Goal: Information Seeking & Learning: Learn about a topic

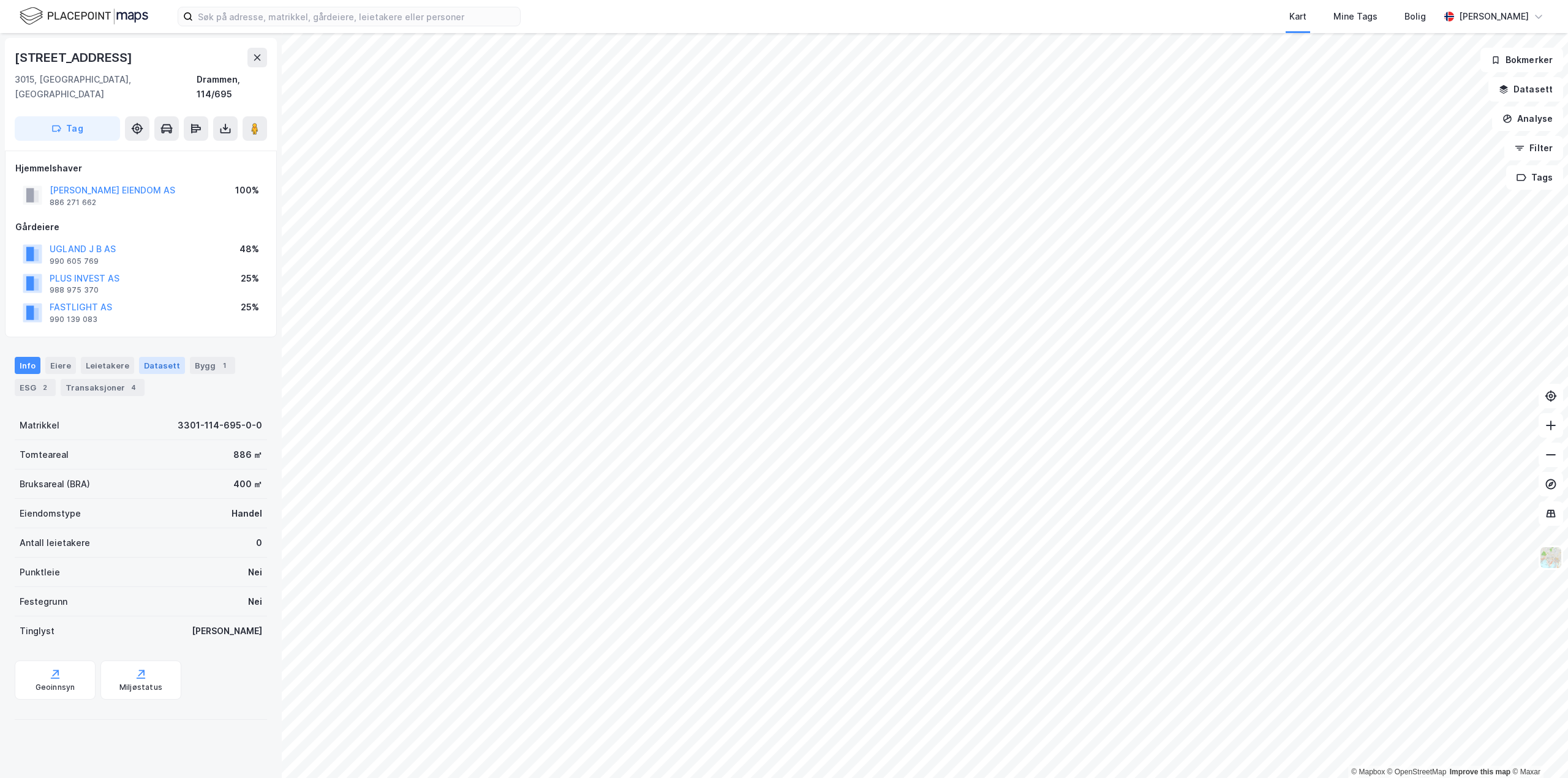
click at [150, 357] on div "Datasett" at bounding box center [161, 366] width 46 height 17
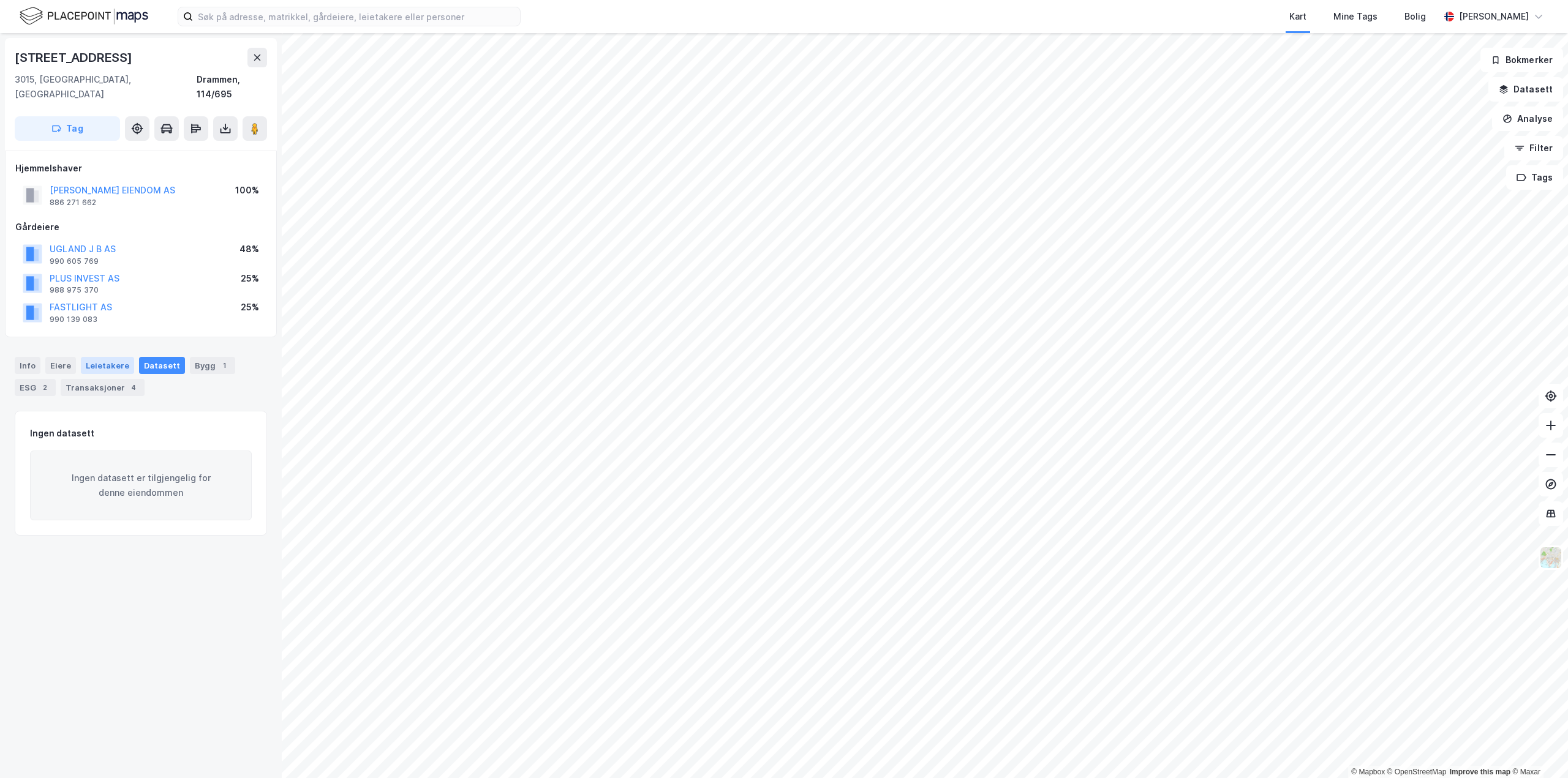
click at [103, 357] on div "Leietakere" at bounding box center [107, 366] width 53 height 17
click at [200, 357] on div "Bygg 1" at bounding box center [212, 366] width 45 height 17
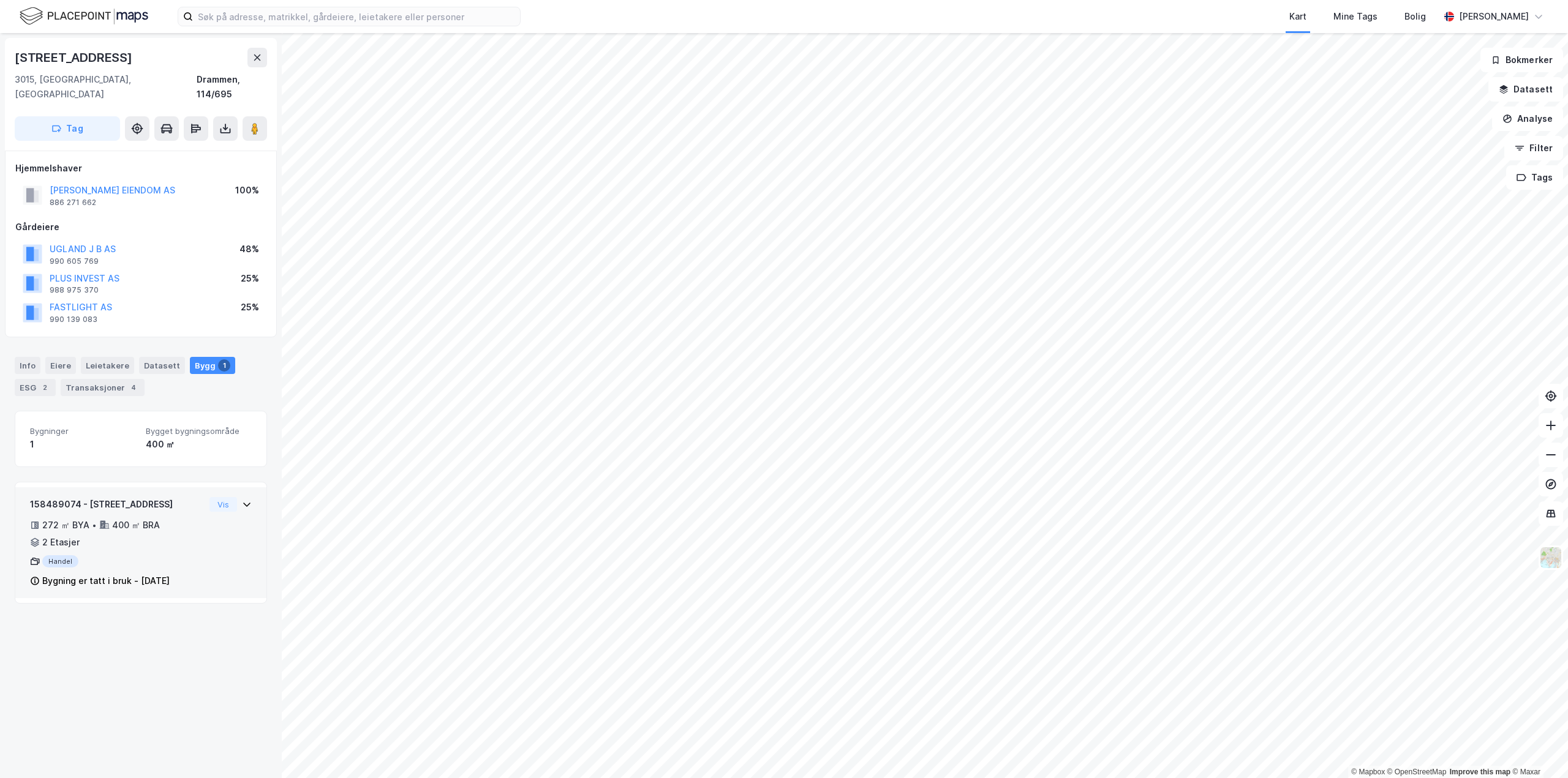
click at [63, 555] on div "Handel" at bounding box center [117, 562] width 175 height 13
click at [47, 555] on div "Handel" at bounding box center [117, 562] width 175 height 13
click at [53, 535] on div "158489074 - [GEOGRAPHIC_DATA] 9 272 ㎡ BYA • 400 ㎡ BRA • 2 Etasjer Handel Bygnin…" at bounding box center [117, 543] width 175 height 92
click at [55, 555] on div "Handel" at bounding box center [117, 562] width 175 height 13
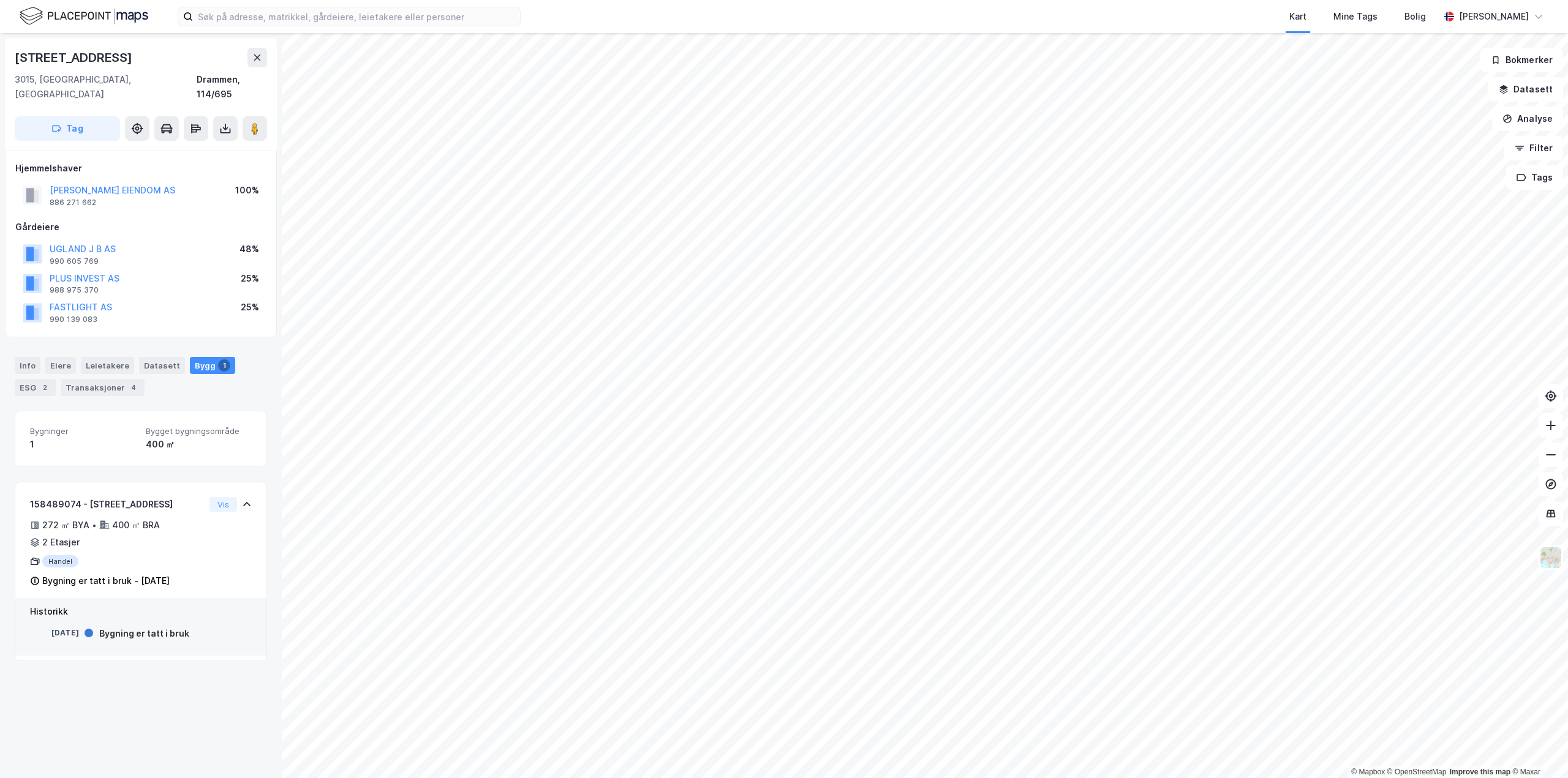
click at [46, 628] on div "[DATE]" at bounding box center [54, 634] width 49 height 13
click at [45, 555] on div "Handel" at bounding box center [117, 562] width 175 height 13
drag, startPoint x: 128, startPoint y: 52, endPoint x: 2, endPoint y: 60, distance: 126.3
click at [2, 60] on div "[STREET_ADDRESS] Hjemmelshaver [PERSON_NAME] EIENDOM AS 886 271 662 100% Gårdei…" at bounding box center [141, 405] width 282 height 745
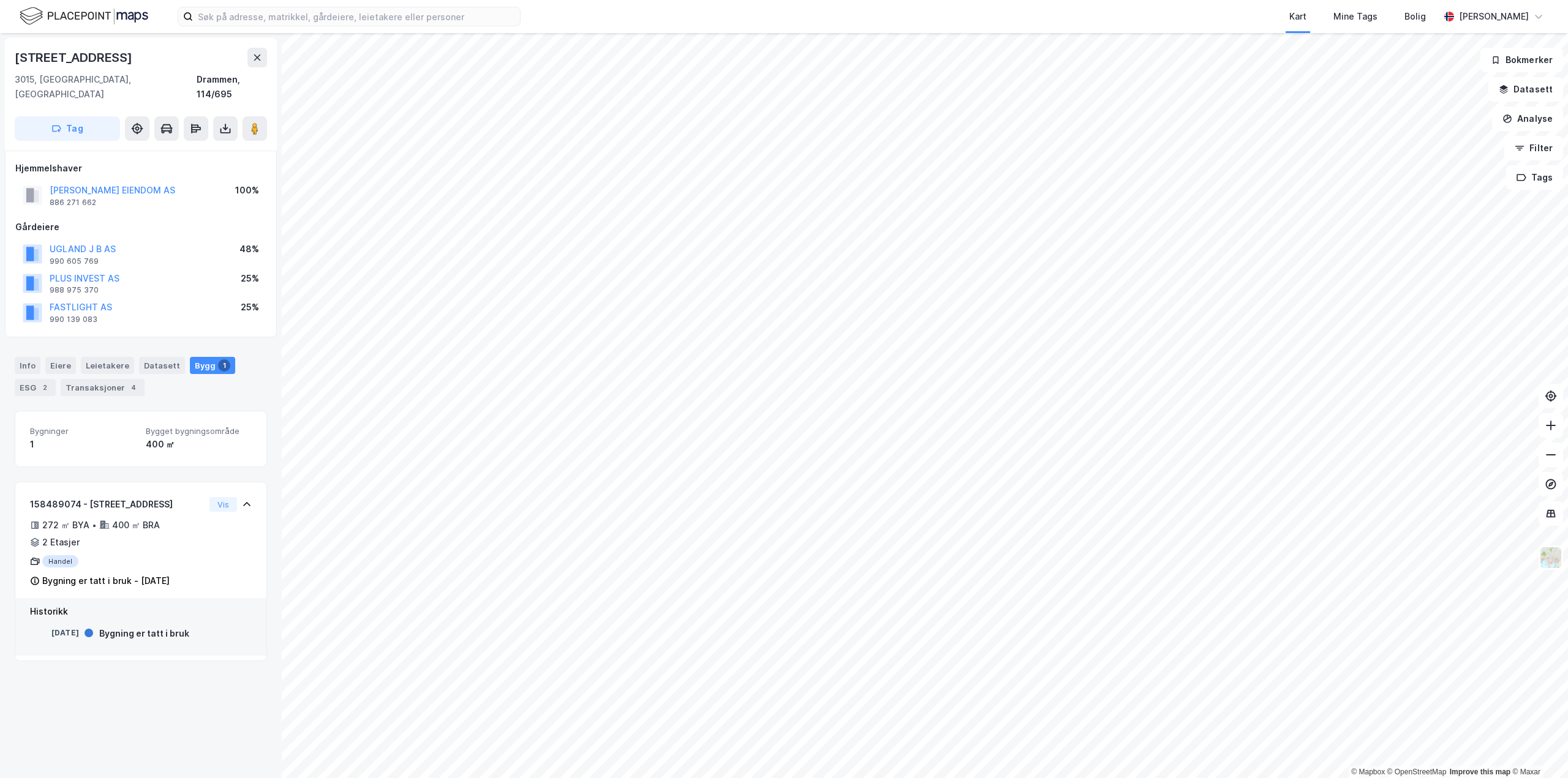
copy div "[STREET_ADDRESS]"
